Goal: Transaction & Acquisition: Purchase product/service

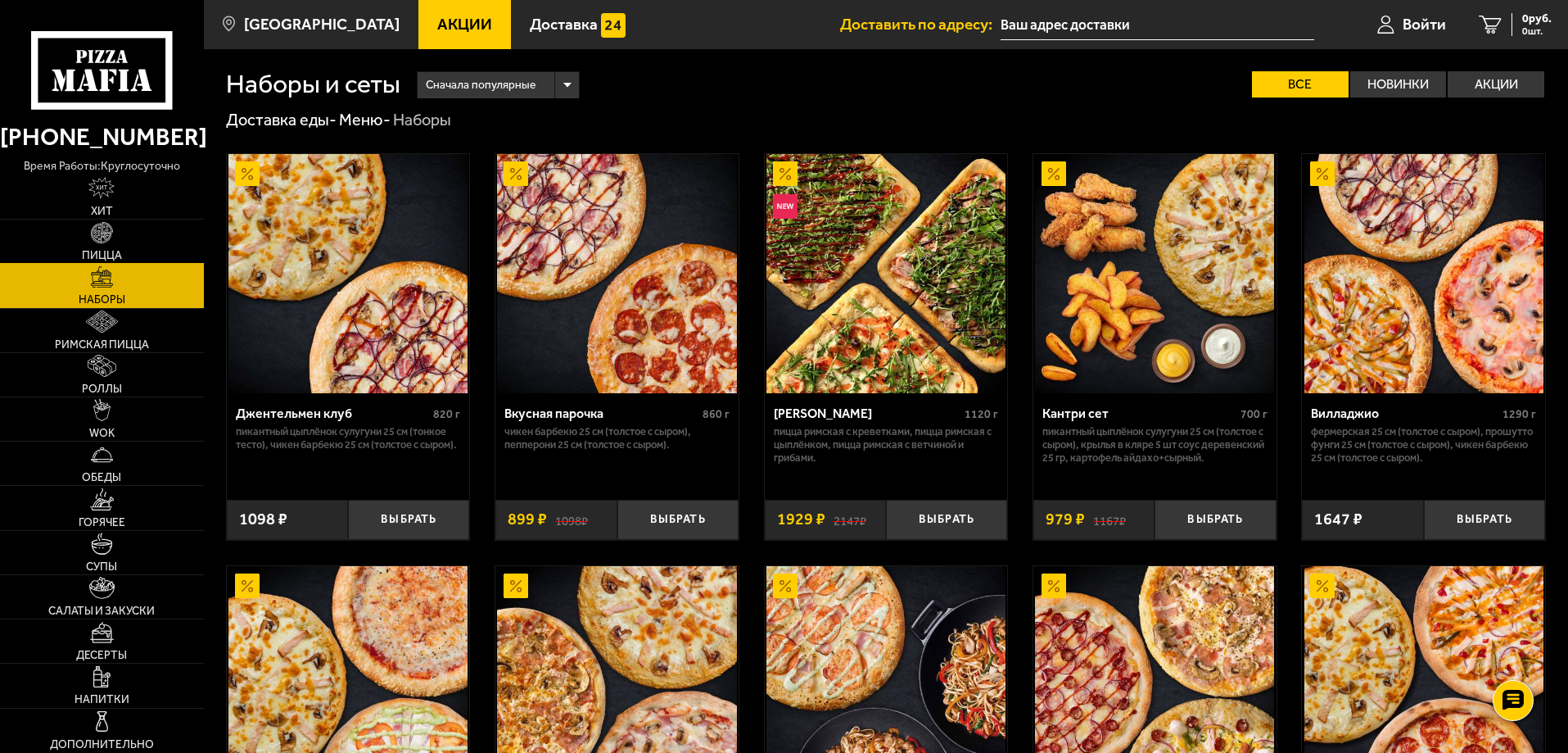
click at [109, 240] on img at bounding box center [102, 232] width 22 height 22
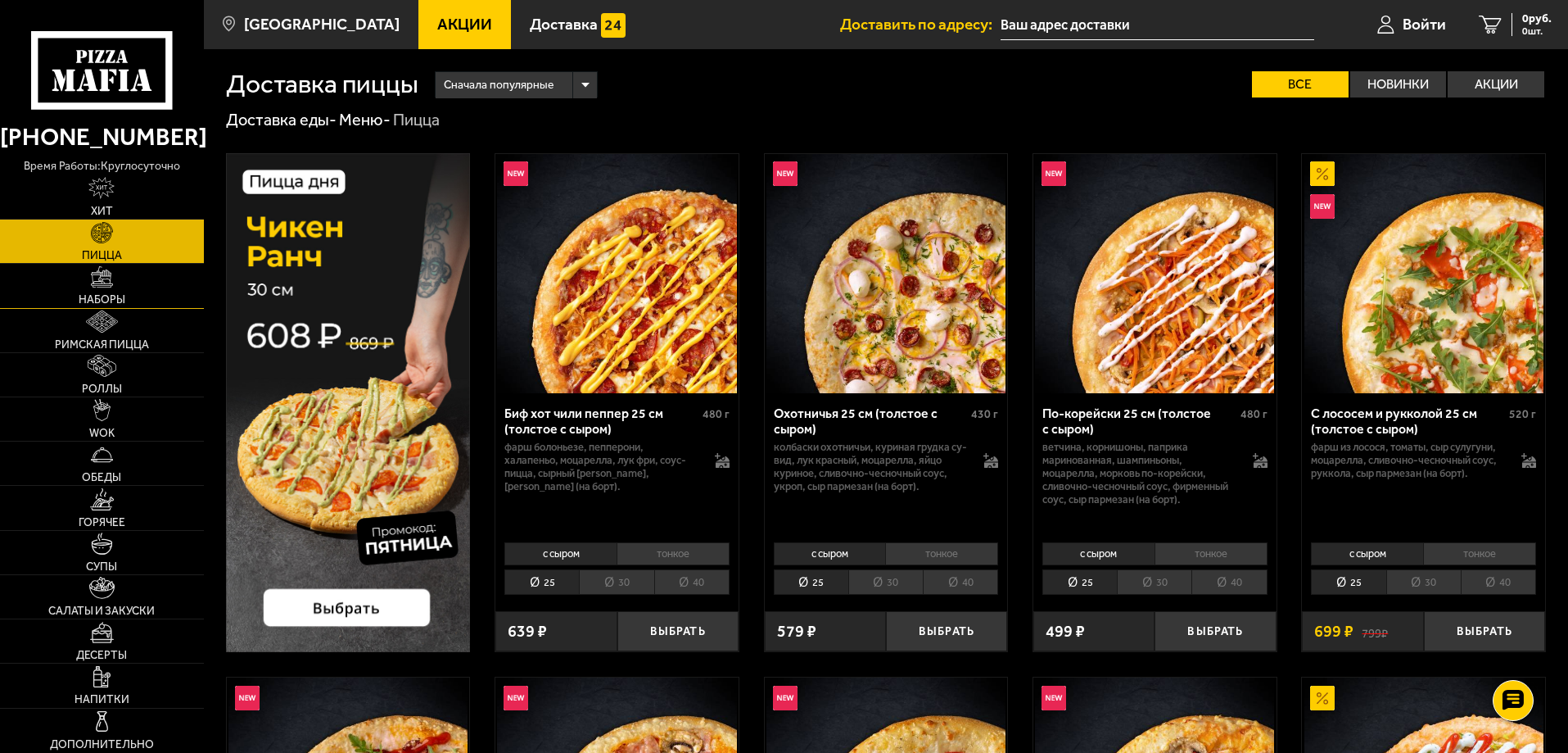
click at [93, 282] on img at bounding box center [102, 277] width 22 height 22
